Goal: Find specific page/section

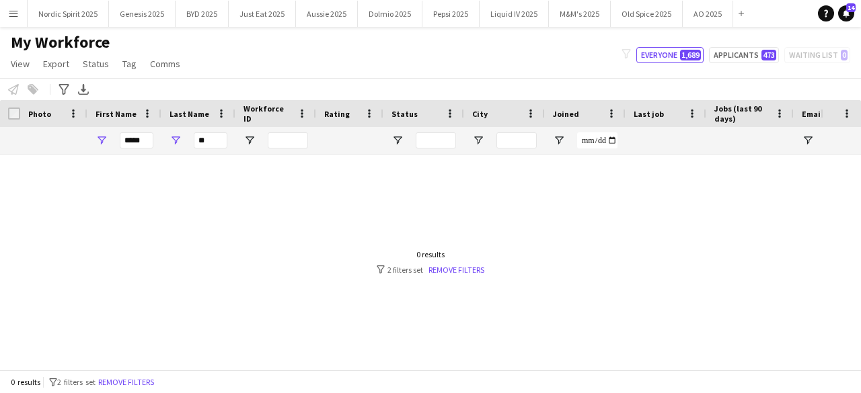
drag, startPoint x: 808, startPoint y: 187, endPoint x: 178, endPoint y: 221, distance: 630.8
click at [807, 188] on div at bounding box center [410, 257] width 820 height 205
click at [178, 221] on div at bounding box center [410, 257] width 820 height 205
click at [149, 139] on input "*****" at bounding box center [137, 140] width 34 height 16
